Goal: Find specific page/section: Find specific page/section

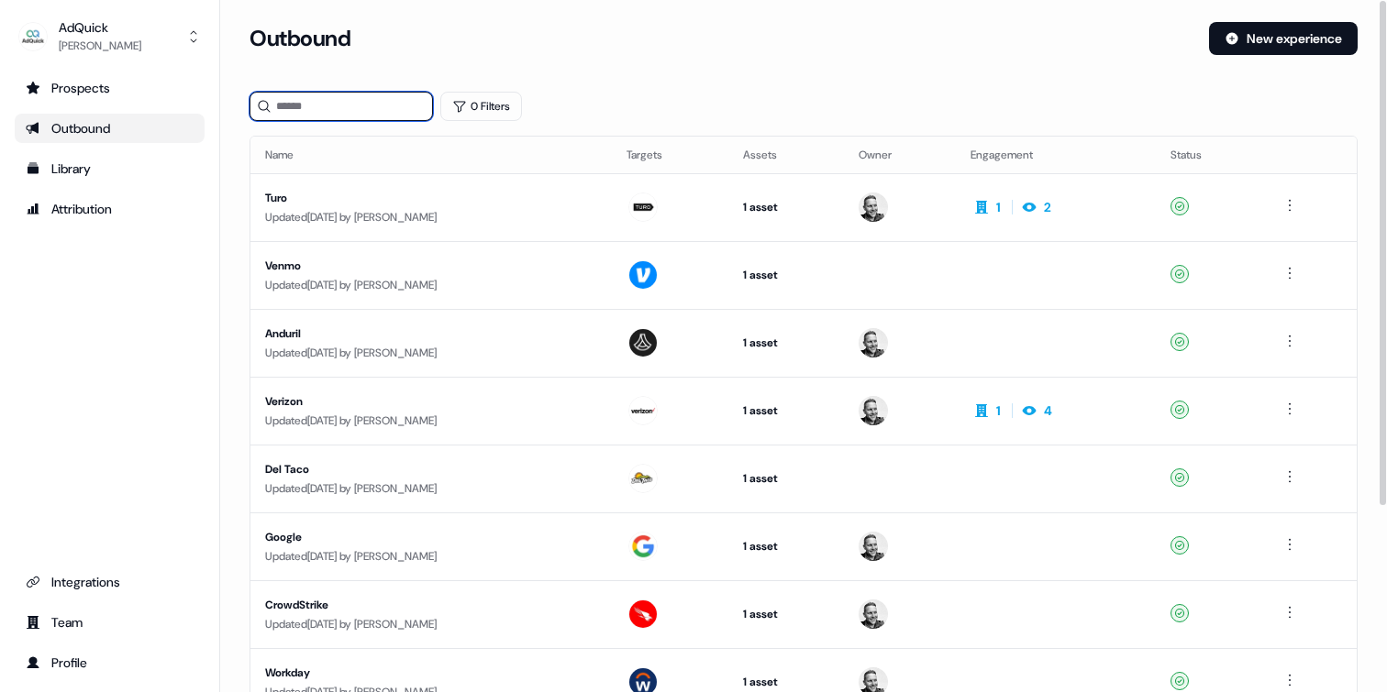
click at [334, 106] on input at bounding box center [340, 106] width 183 height 29
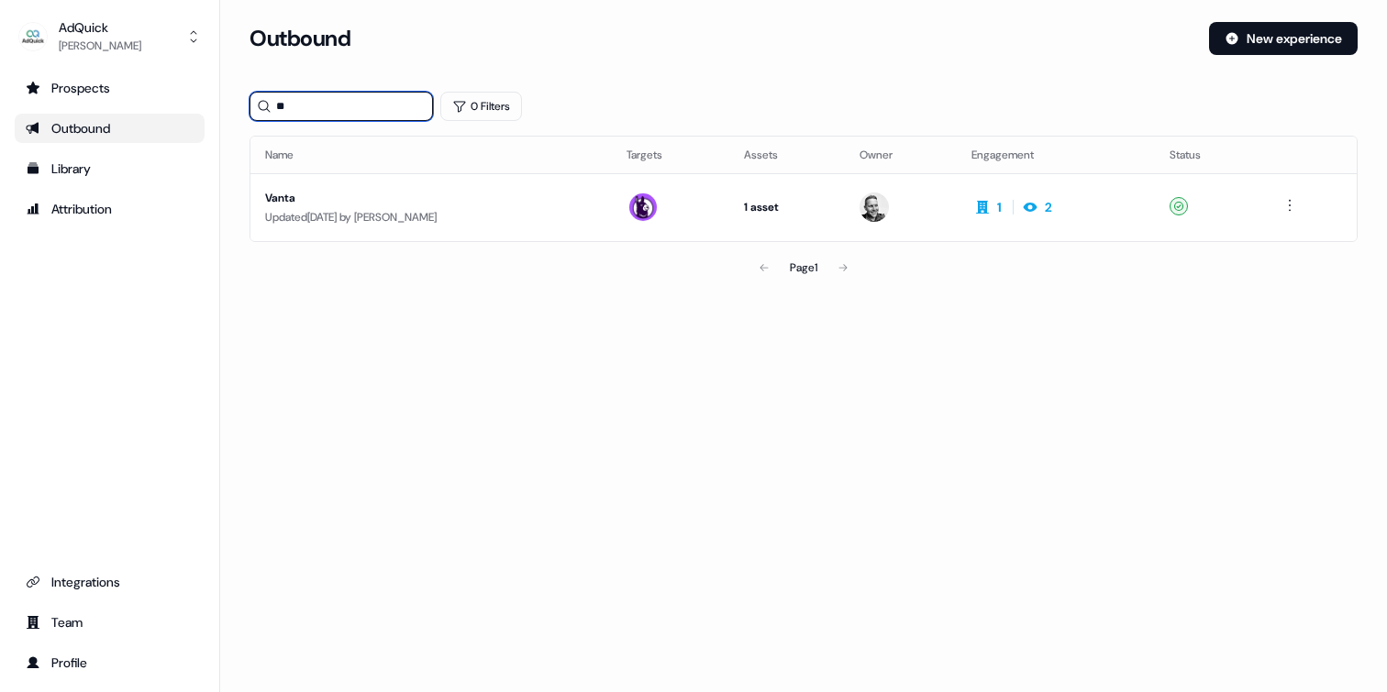
type input "*"
